Goal: Task Accomplishment & Management: Use online tool/utility

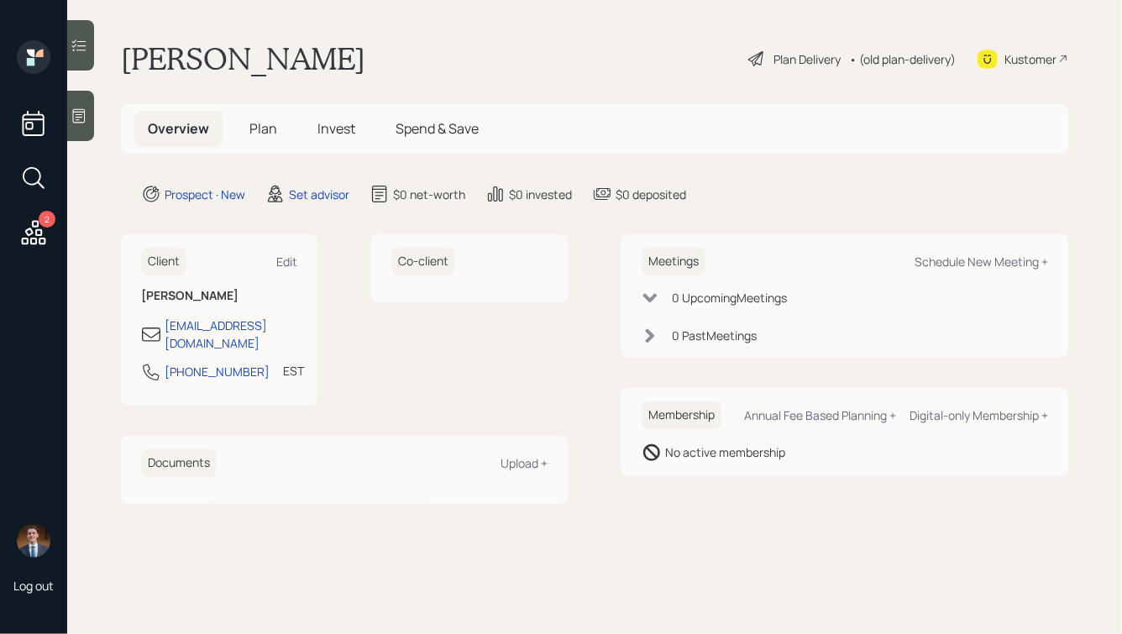
click at [81, 121] on icon at bounding box center [79, 115] width 17 height 17
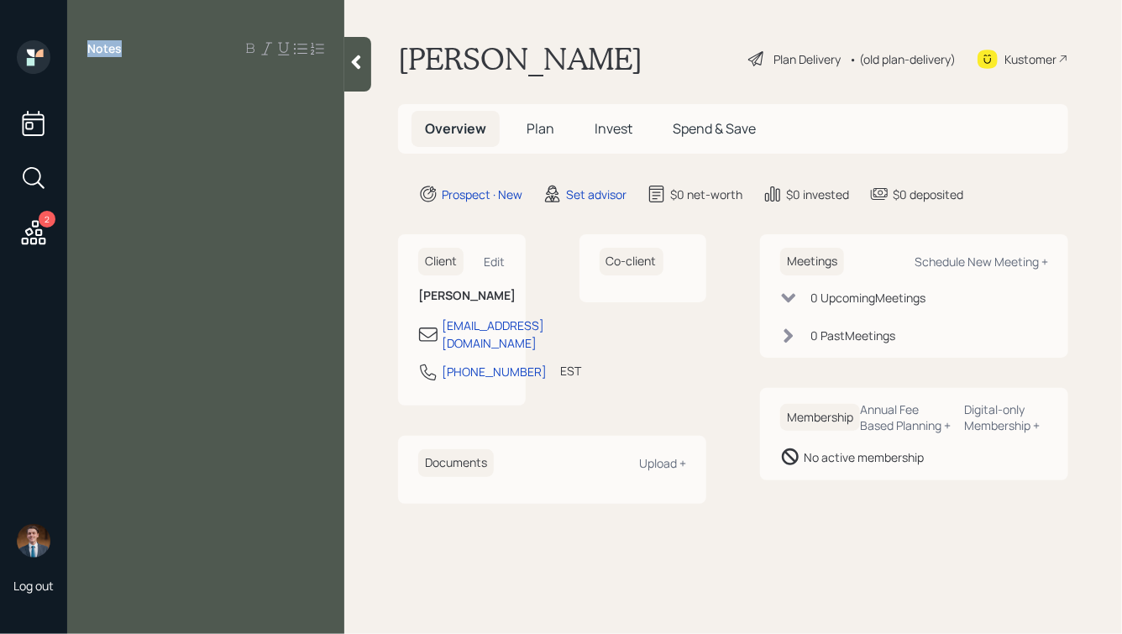
drag, startPoint x: 123, startPoint y: 49, endPoint x: 74, endPoint y: 48, distance: 48.7
click at [74, 48] on div "Notes" at bounding box center [205, 48] width 277 height 17
click at [163, 86] on div at bounding box center [205, 86] width 237 height 18
click at [103, 124] on span "DOes not want asset management" at bounding box center [193, 123] width 212 height 18
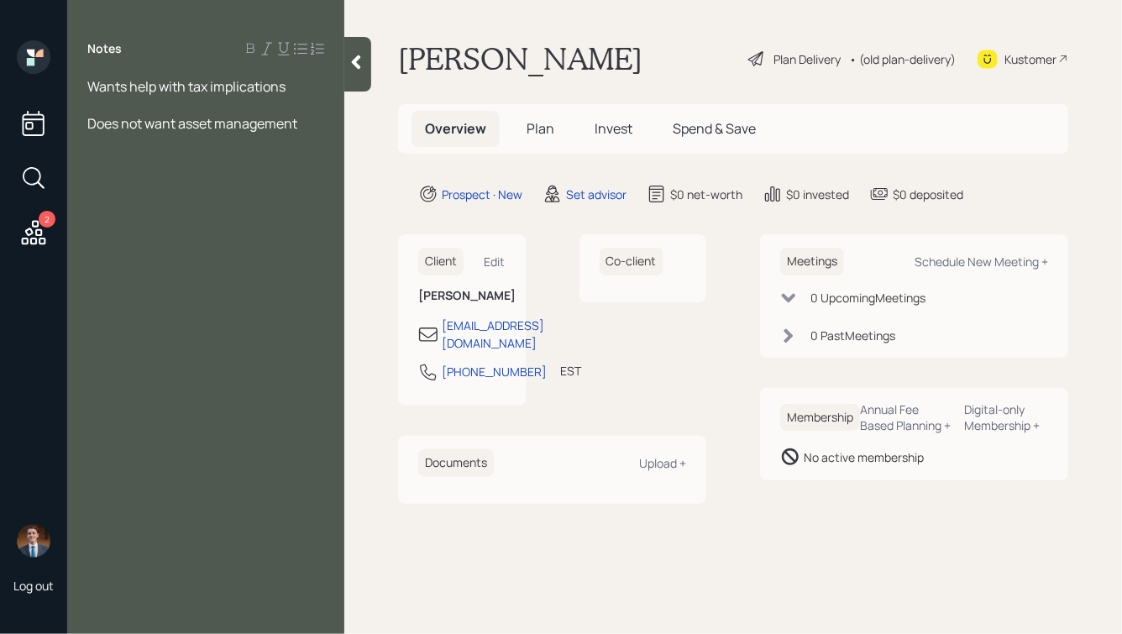
click at [362, 60] on icon at bounding box center [356, 62] width 17 height 17
